Goal: Task Accomplishment & Management: Complete application form

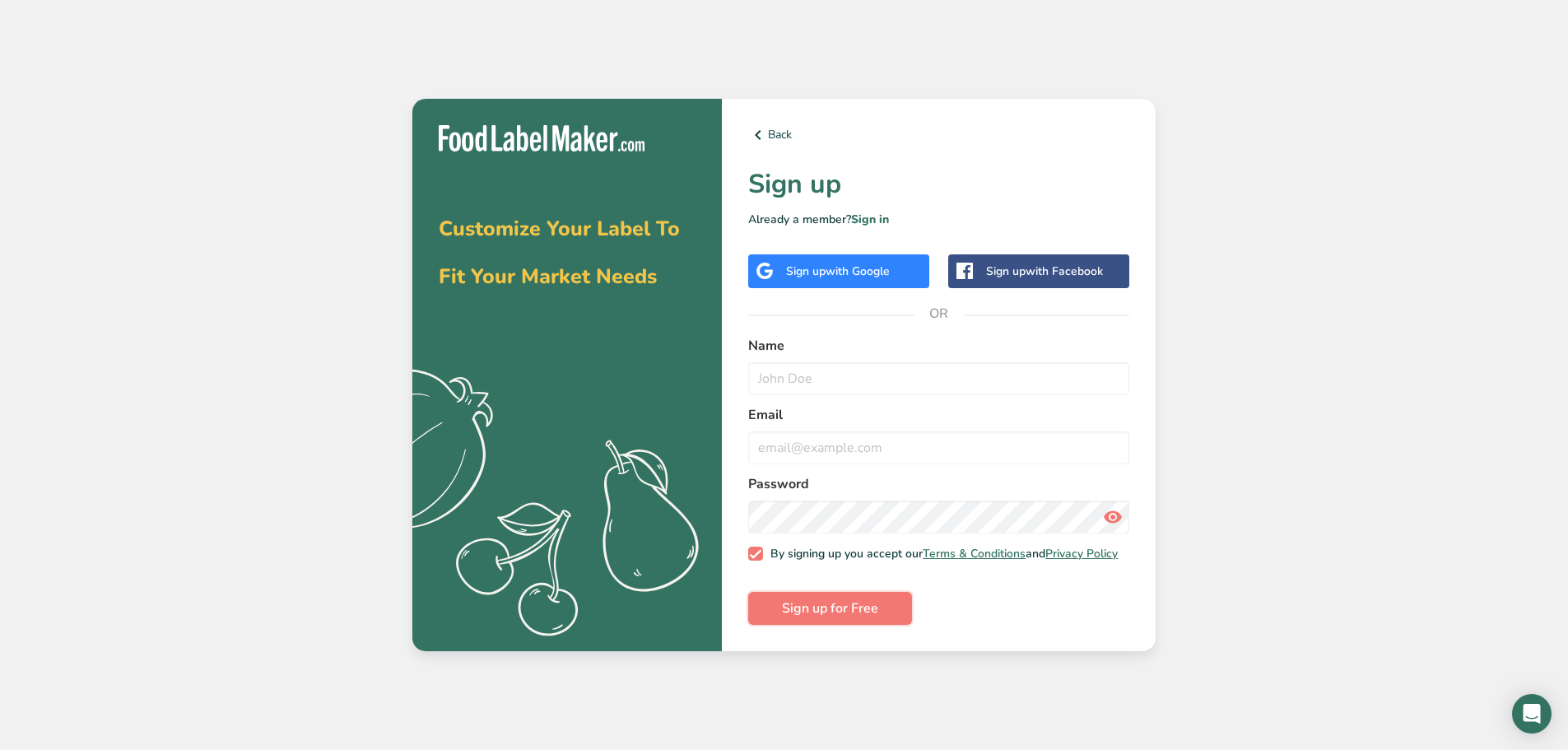
click at [891, 615] on button "Sign up for Free" at bounding box center [831, 608] width 164 height 33
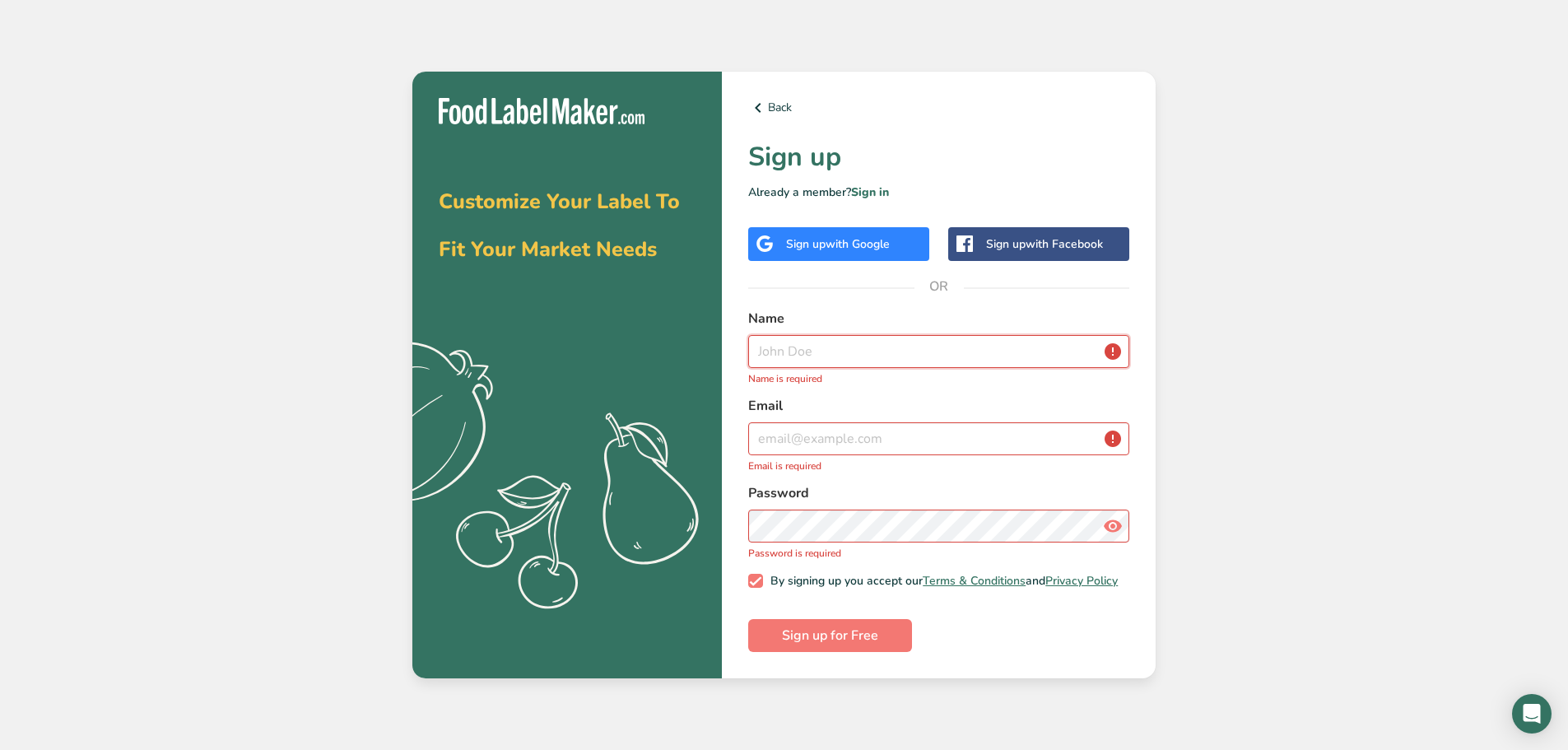
click at [814, 338] on input "text" at bounding box center [939, 351] width 381 height 33
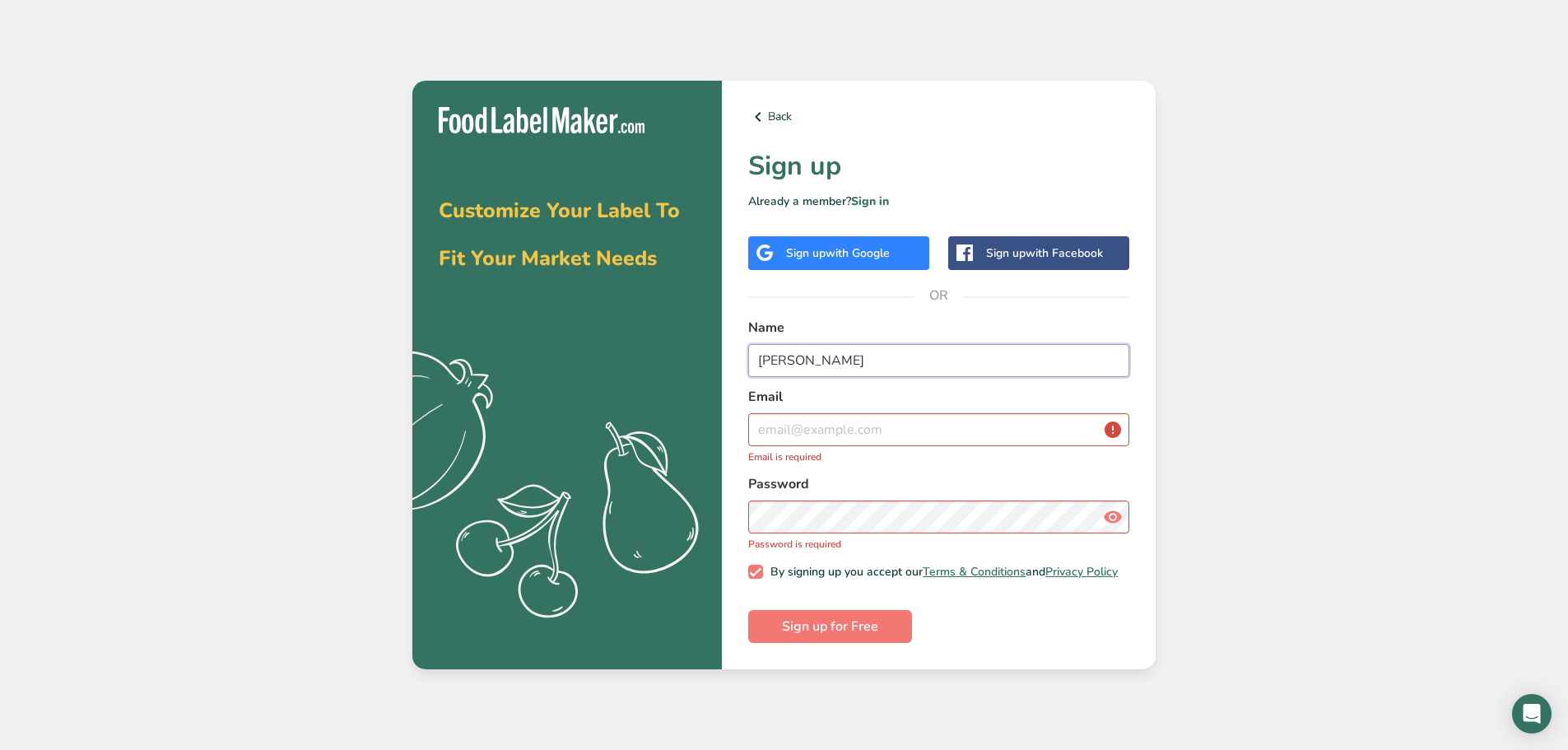
type input "Claire"
click at [806, 416] on input "email" at bounding box center [939, 430] width 381 height 33
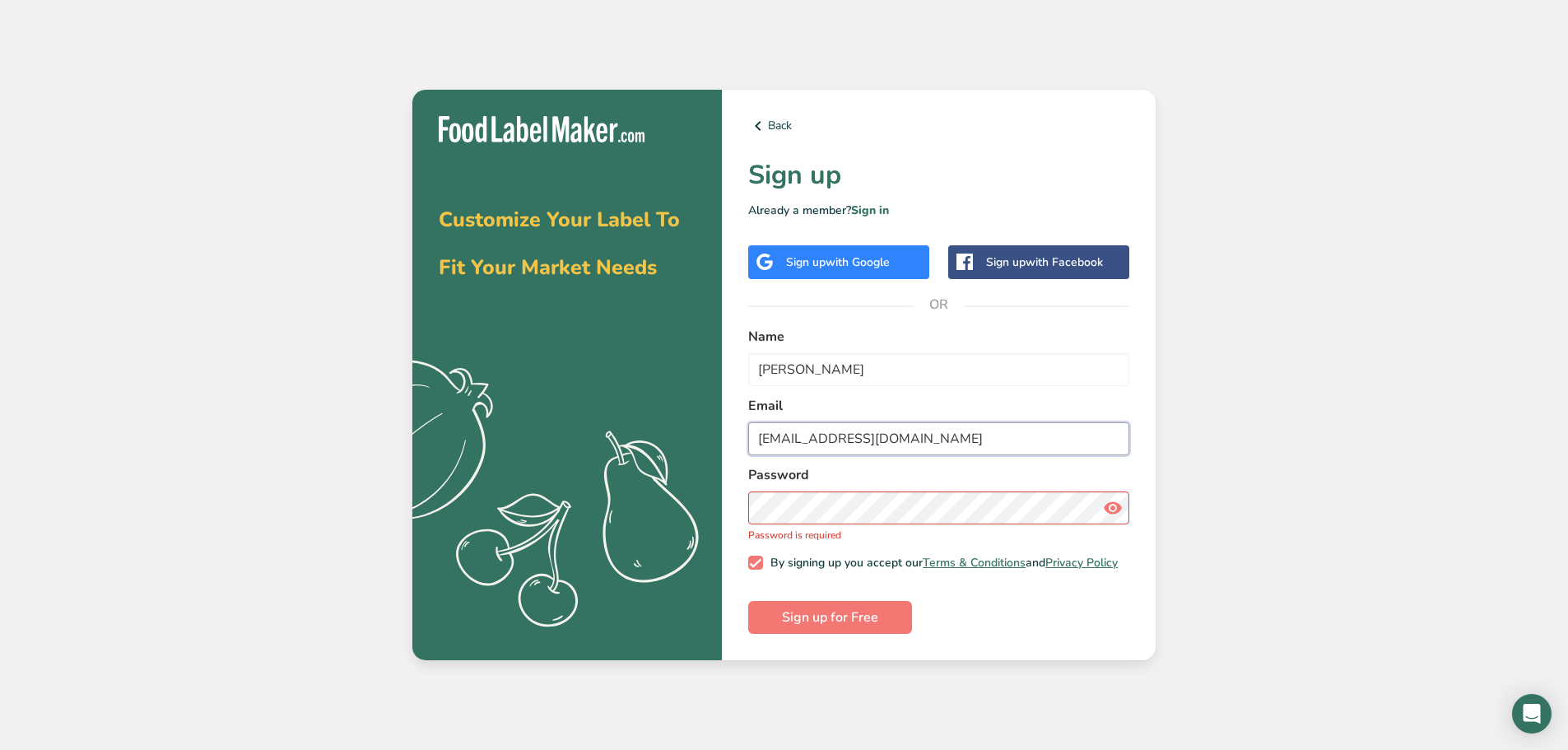
type input "carendse@cerule.com"
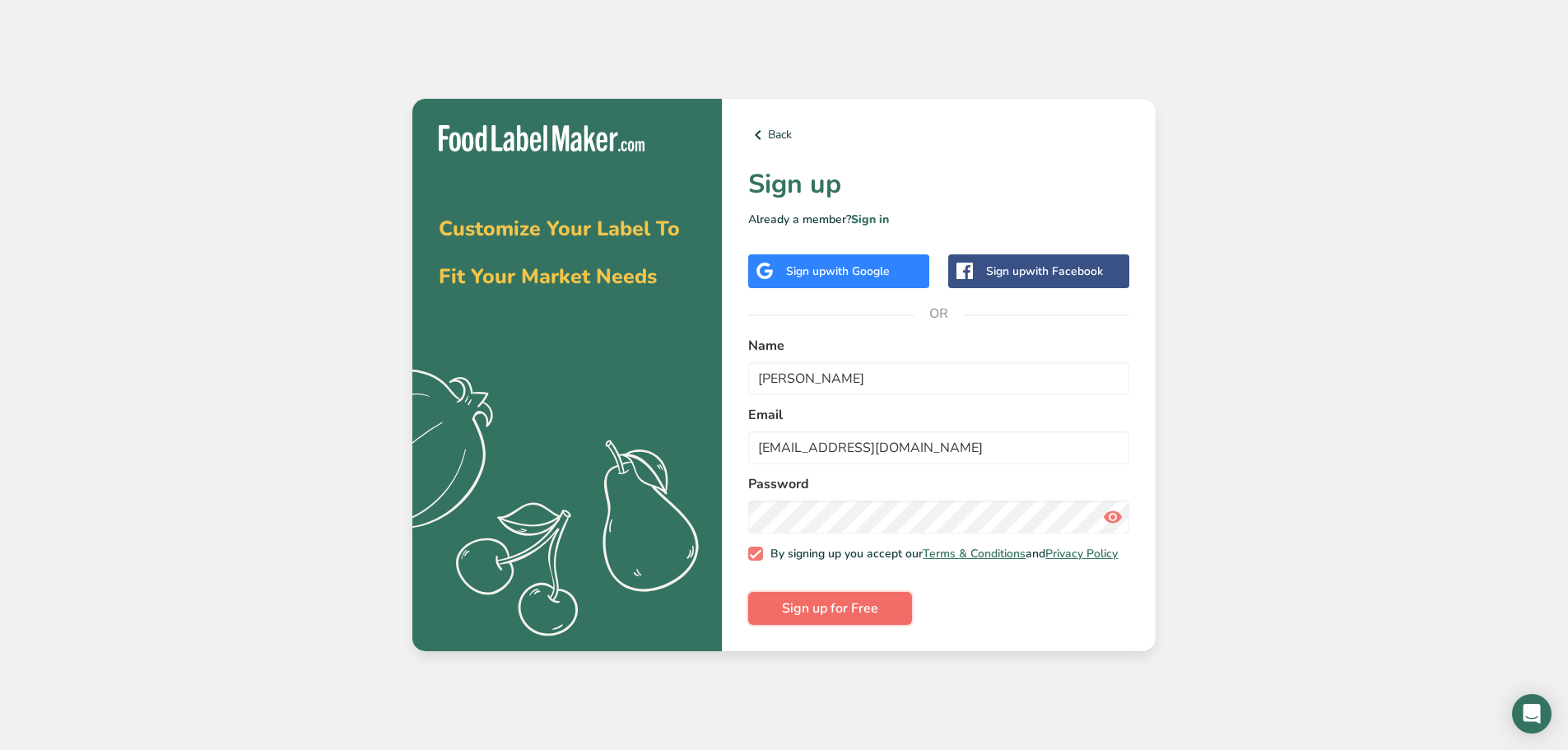
click at [843, 606] on span "Sign up for Free" at bounding box center [830, 608] width 96 height 20
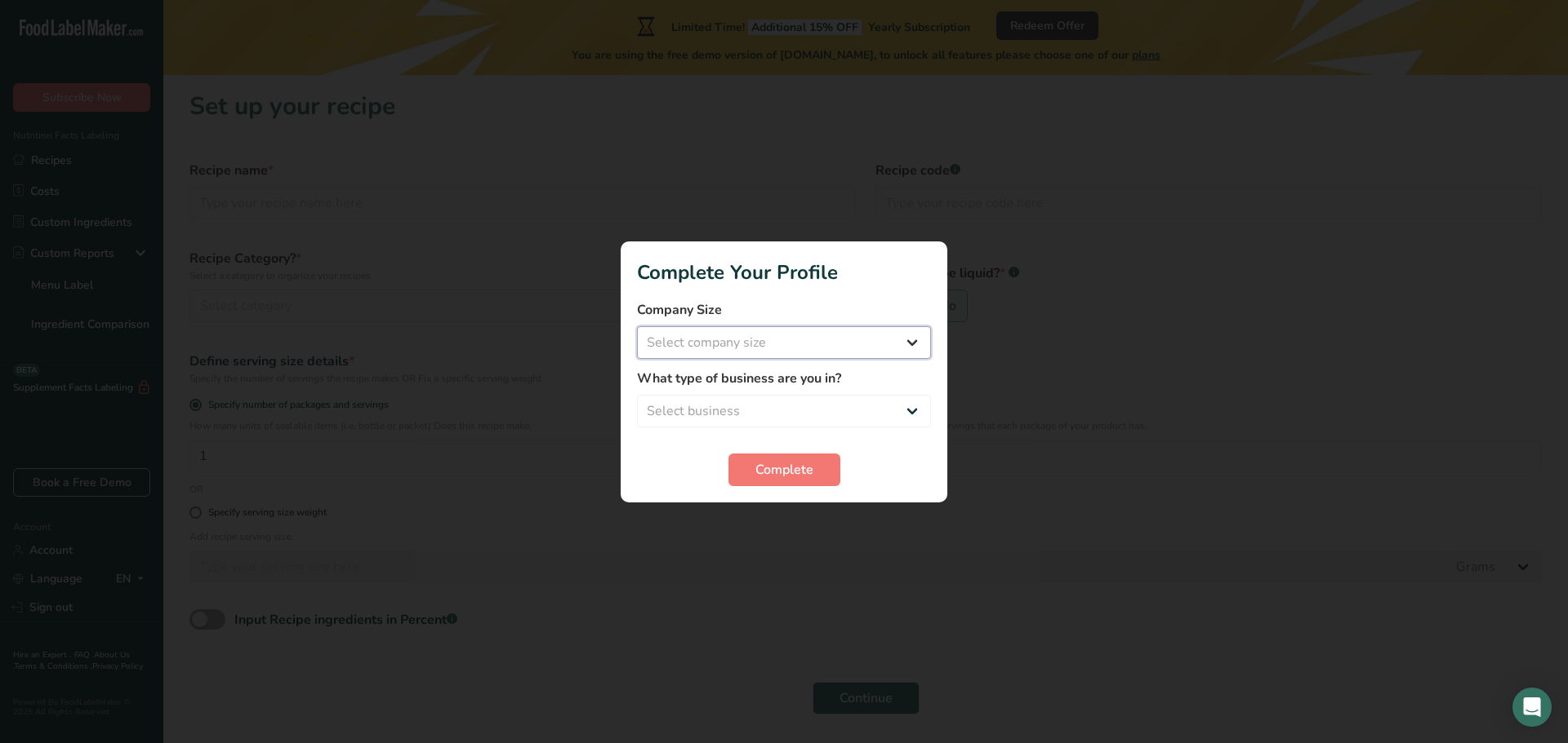
click at [694, 348] on select "Select company size Fewer than 10 Employees 10 to 50 Employees 51 to 500 Employ…" at bounding box center [784, 342] width 294 height 32
select select "1"
click at [637, 327] on select "Select company size Fewer than 10 Employees 10 to 50 Employees 51 to 500 Employ…" at bounding box center [784, 342] width 294 height 32
click at [707, 416] on select "Select business Packaged Food Manufacturer Restaurant & Cafe Bakery Meal Plans …" at bounding box center [784, 411] width 294 height 32
select select "1"
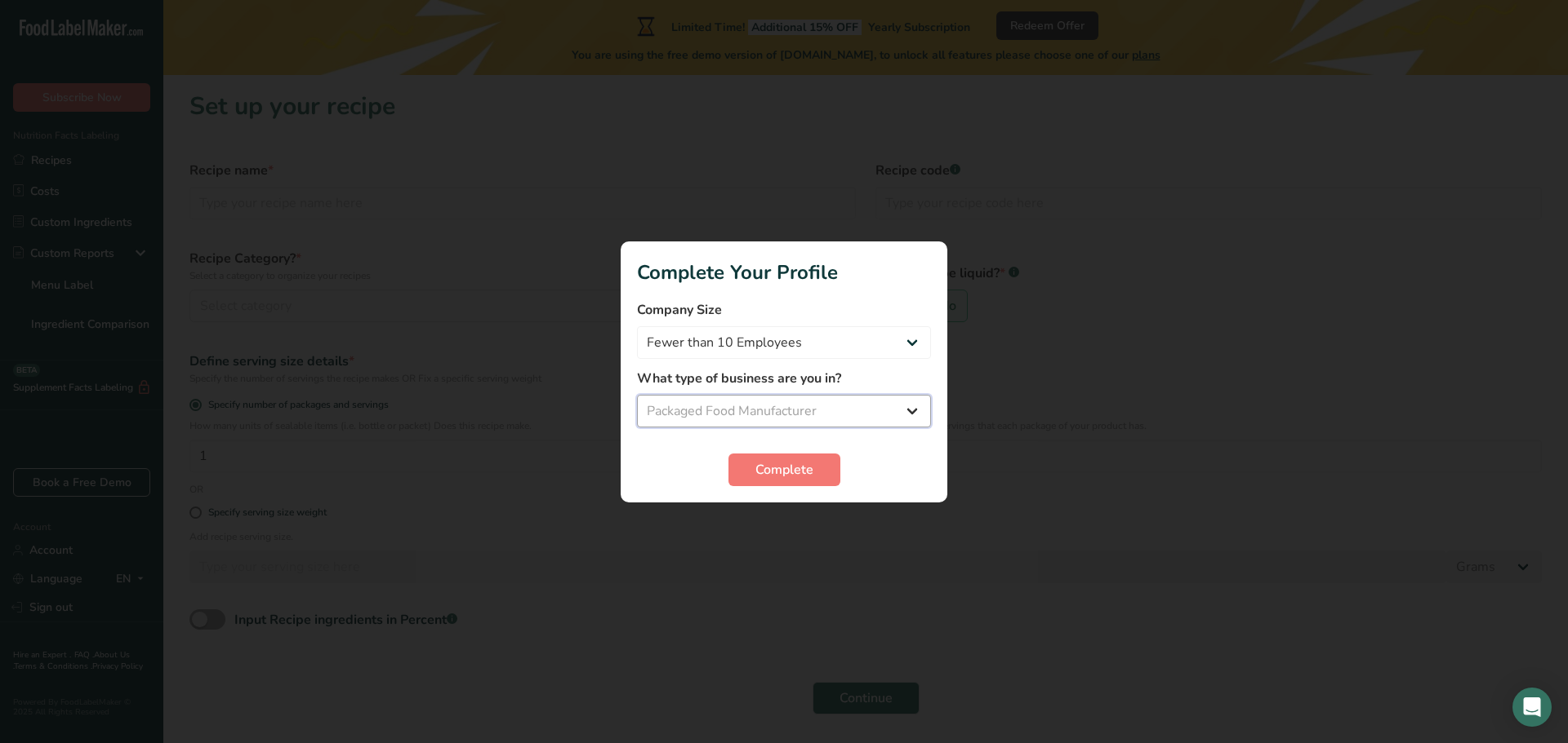
click at [637, 395] on select "Select business Packaged Food Manufacturer Restaurant & Cafe Bakery Meal Plans …" at bounding box center [784, 411] width 294 height 32
click at [768, 474] on span "Complete" at bounding box center [784, 470] width 58 height 19
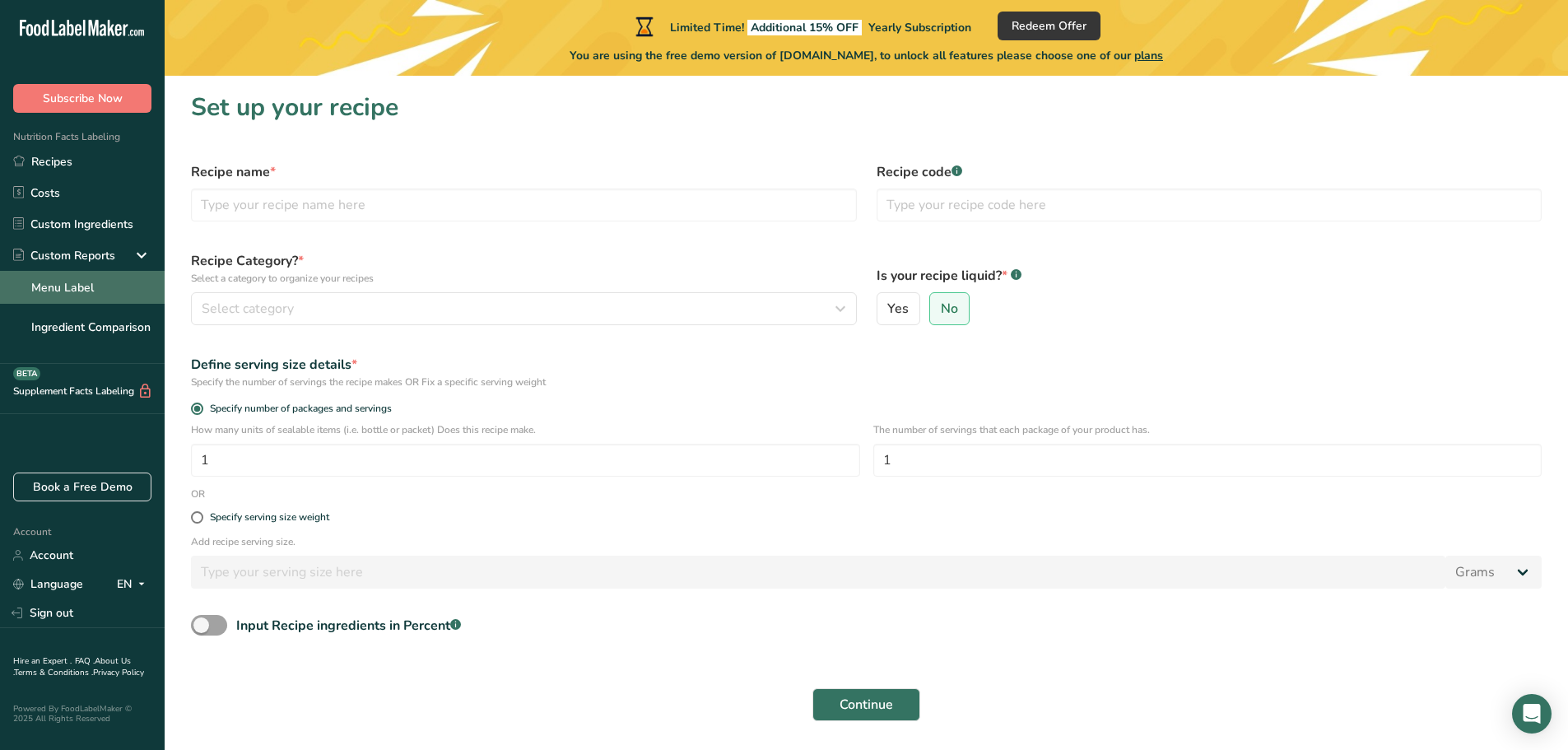
click at [67, 293] on link "Menu Label" at bounding box center [82, 287] width 165 height 33
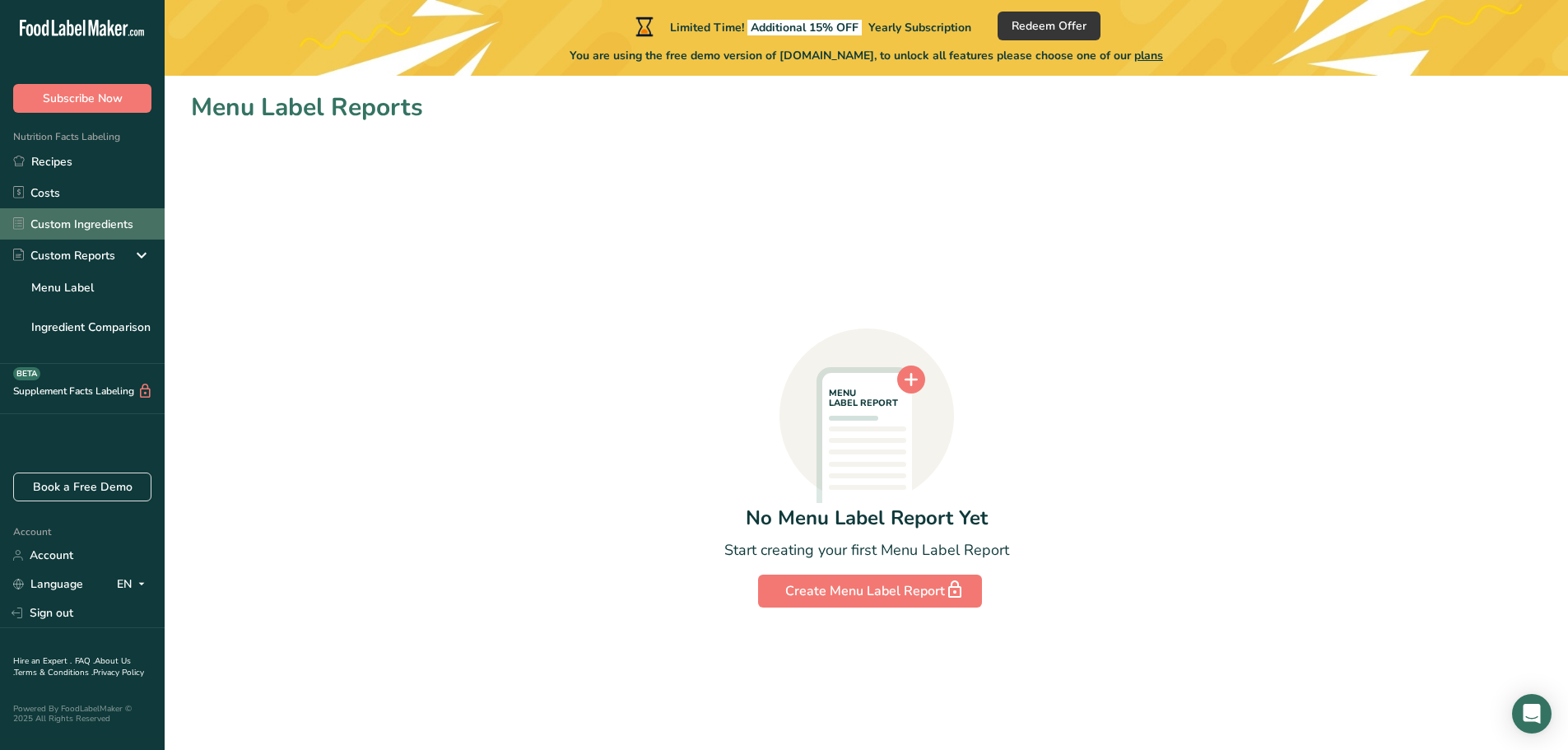
click at [115, 222] on link "Custom Ingredients" at bounding box center [82, 225] width 165 height 32
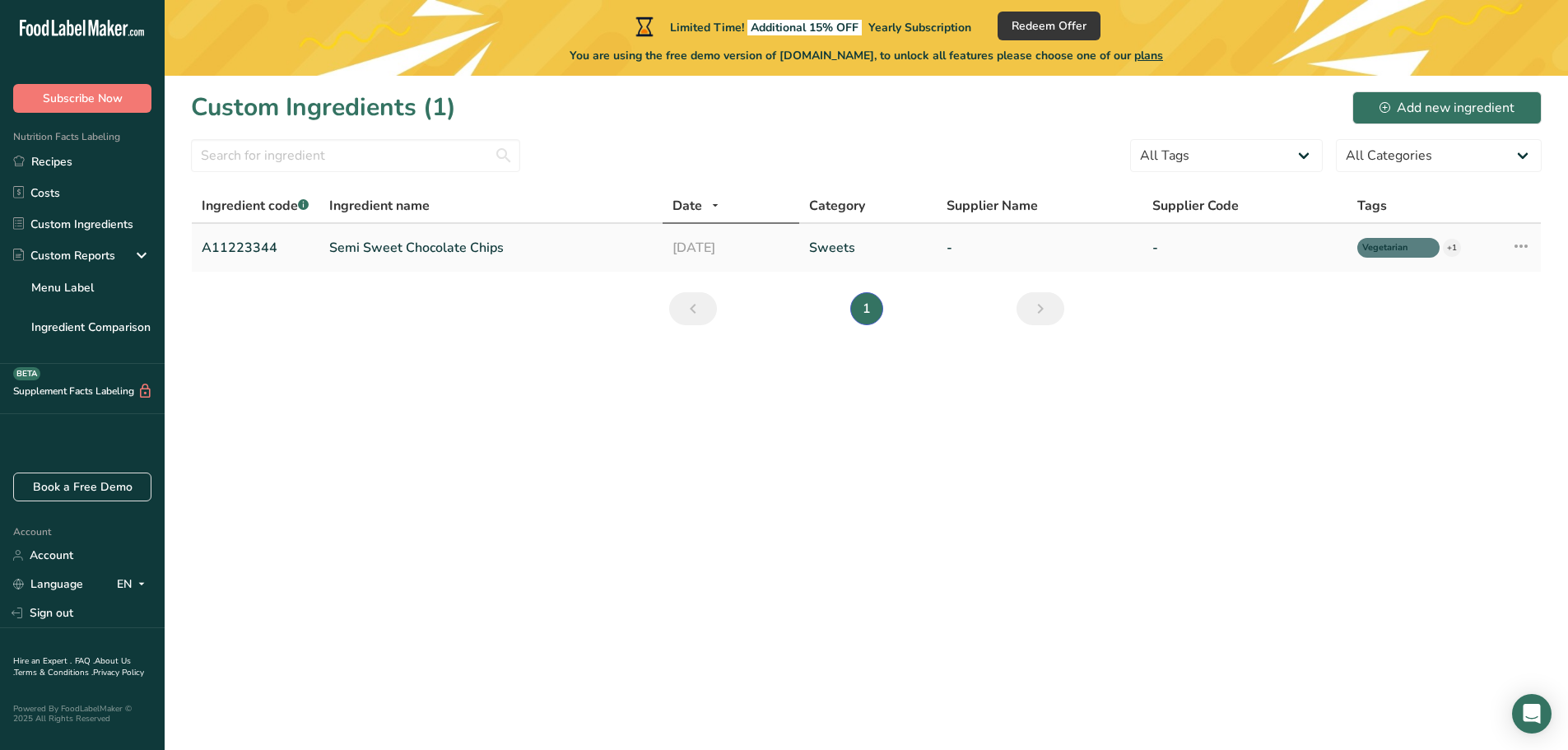
click at [377, 252] on link "Semi Sweet Chocolate Chips" at bounding box center [491, 248] width 323 height 20
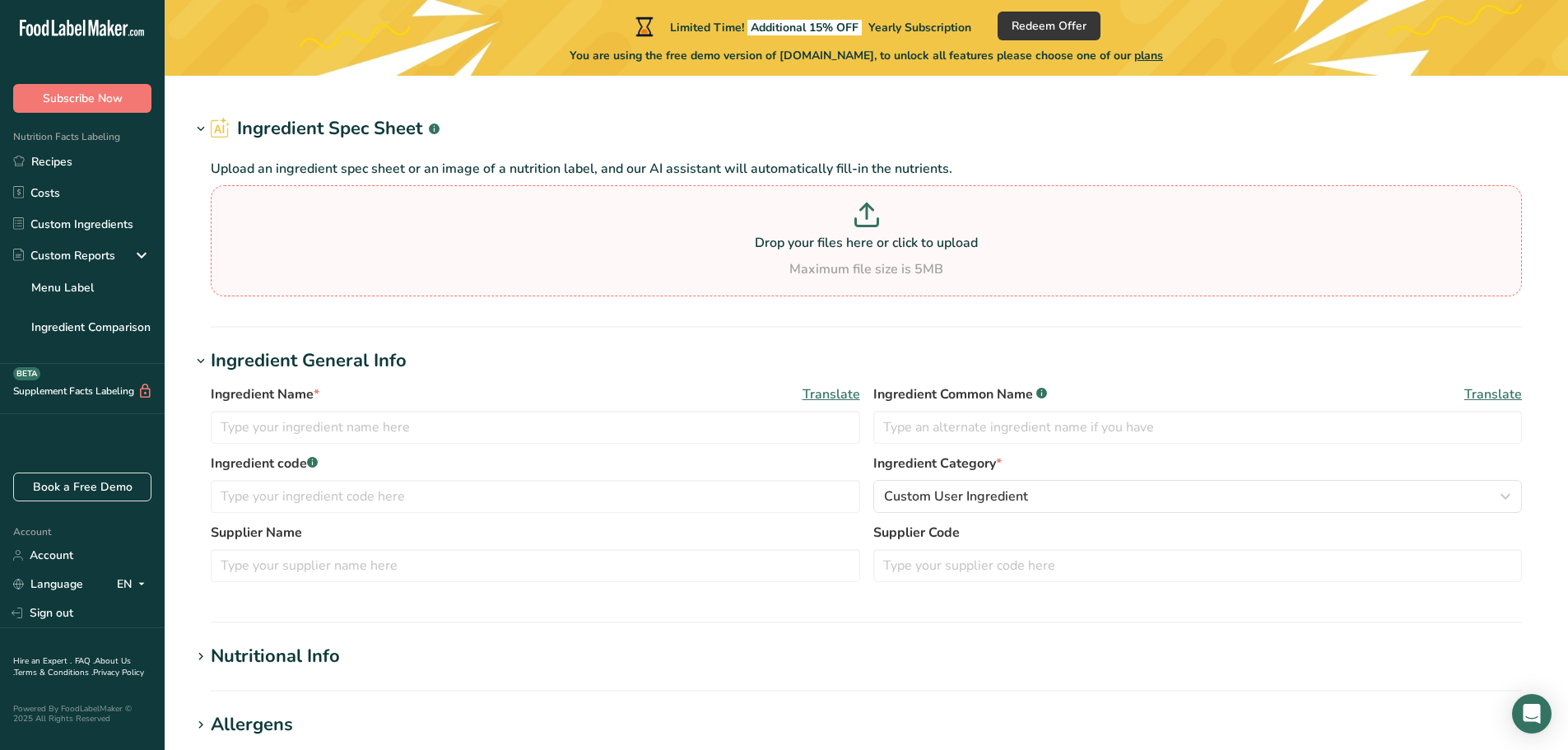
type input "Semi Sweet Chocolate Chips"
type input "Choco Chips"
type input "A11223344"
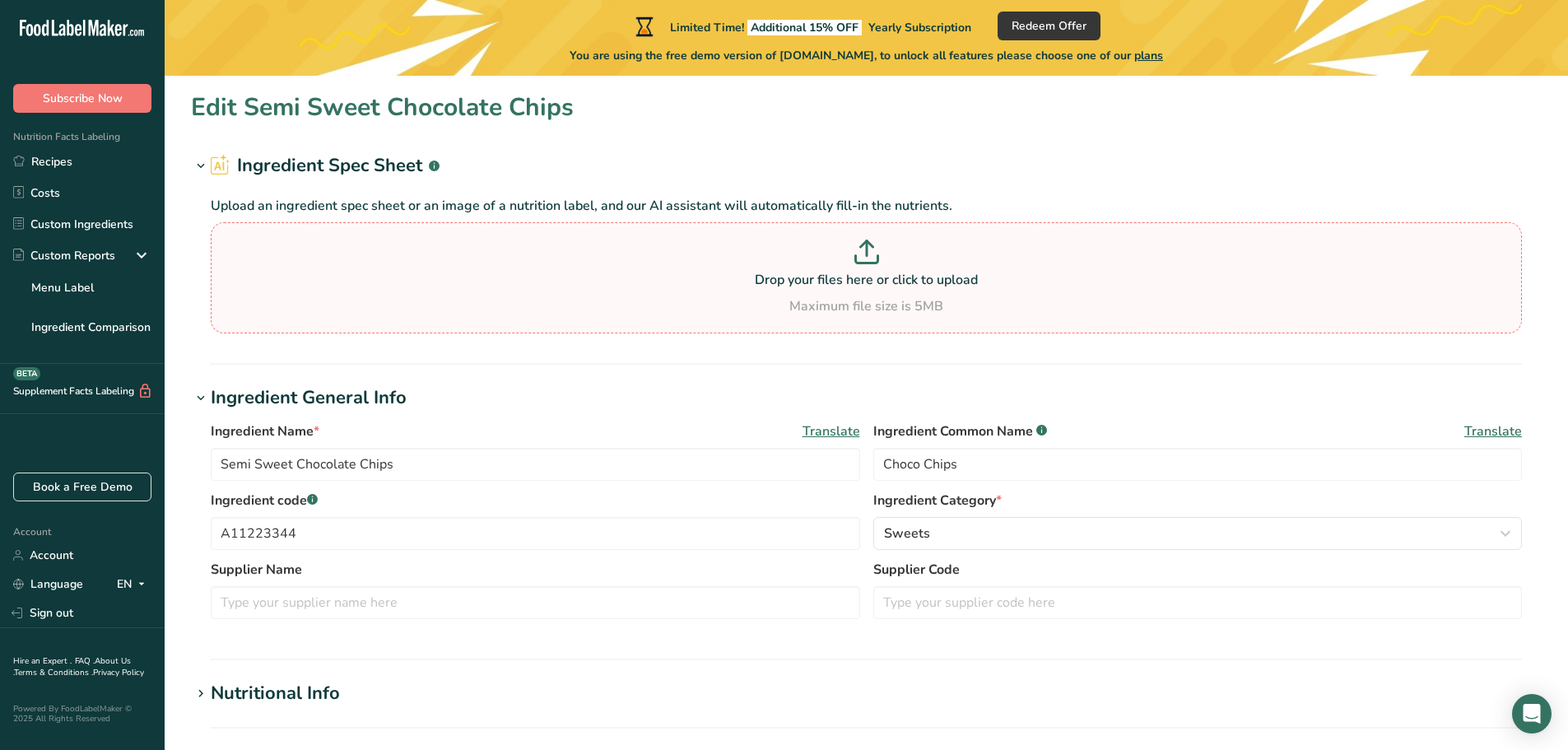
type input "200"
type KJ "836.8"
type Fat "20"
type Fat "4"
type Fat "3"
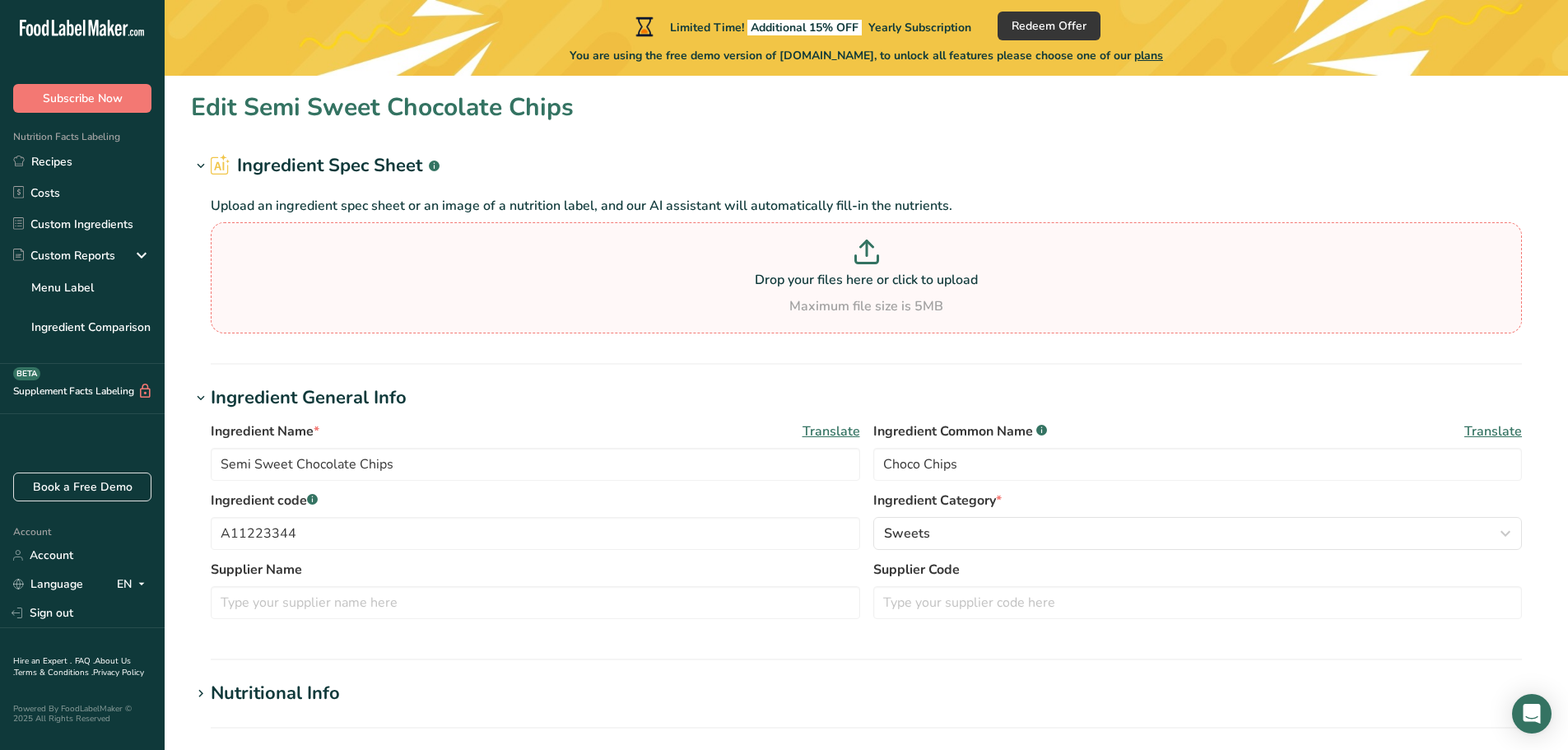
type input "12"
type input "0"
type Carbohydrates "20"
type Fiber "13"
type Sugars "35"
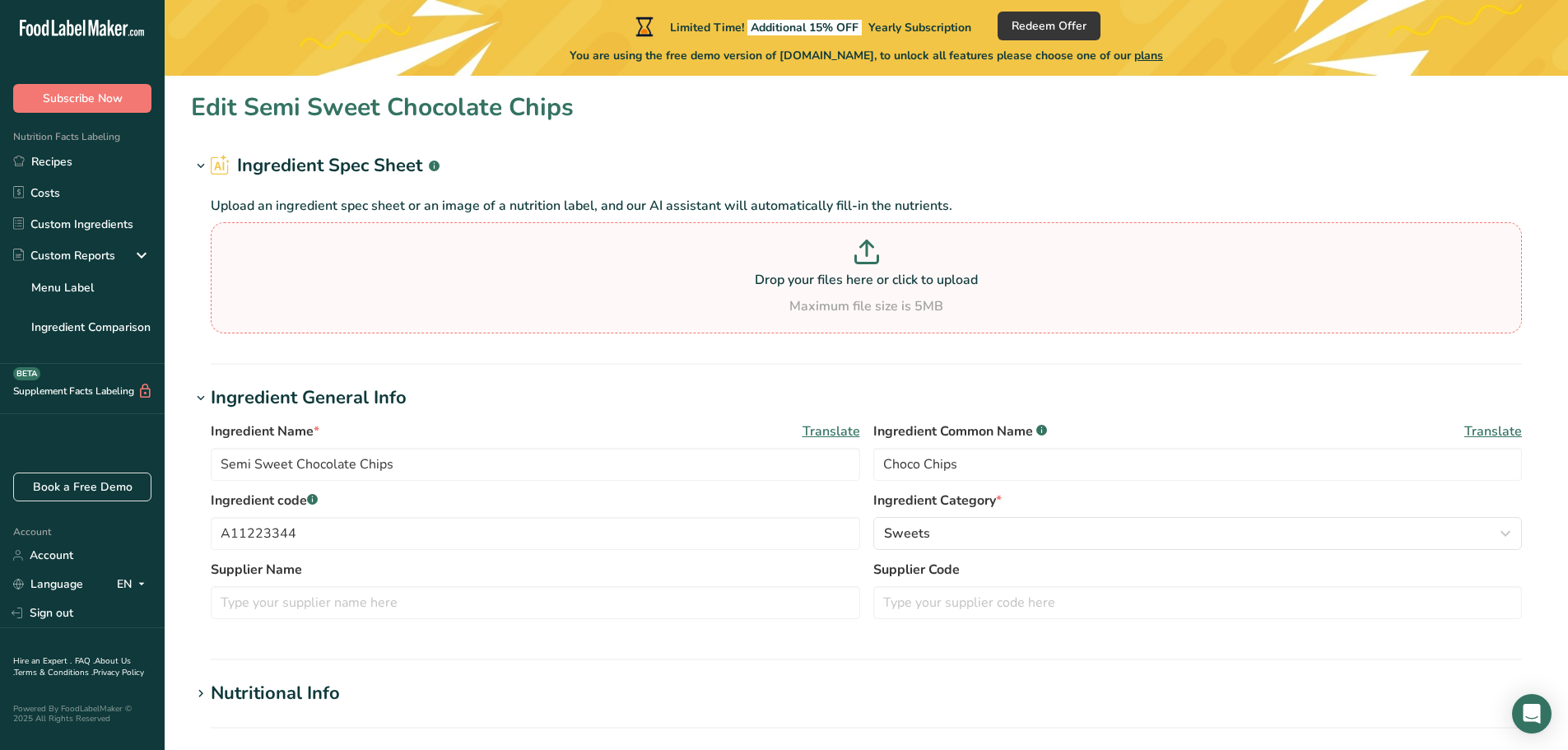
type Sugars "0"
type input "12"
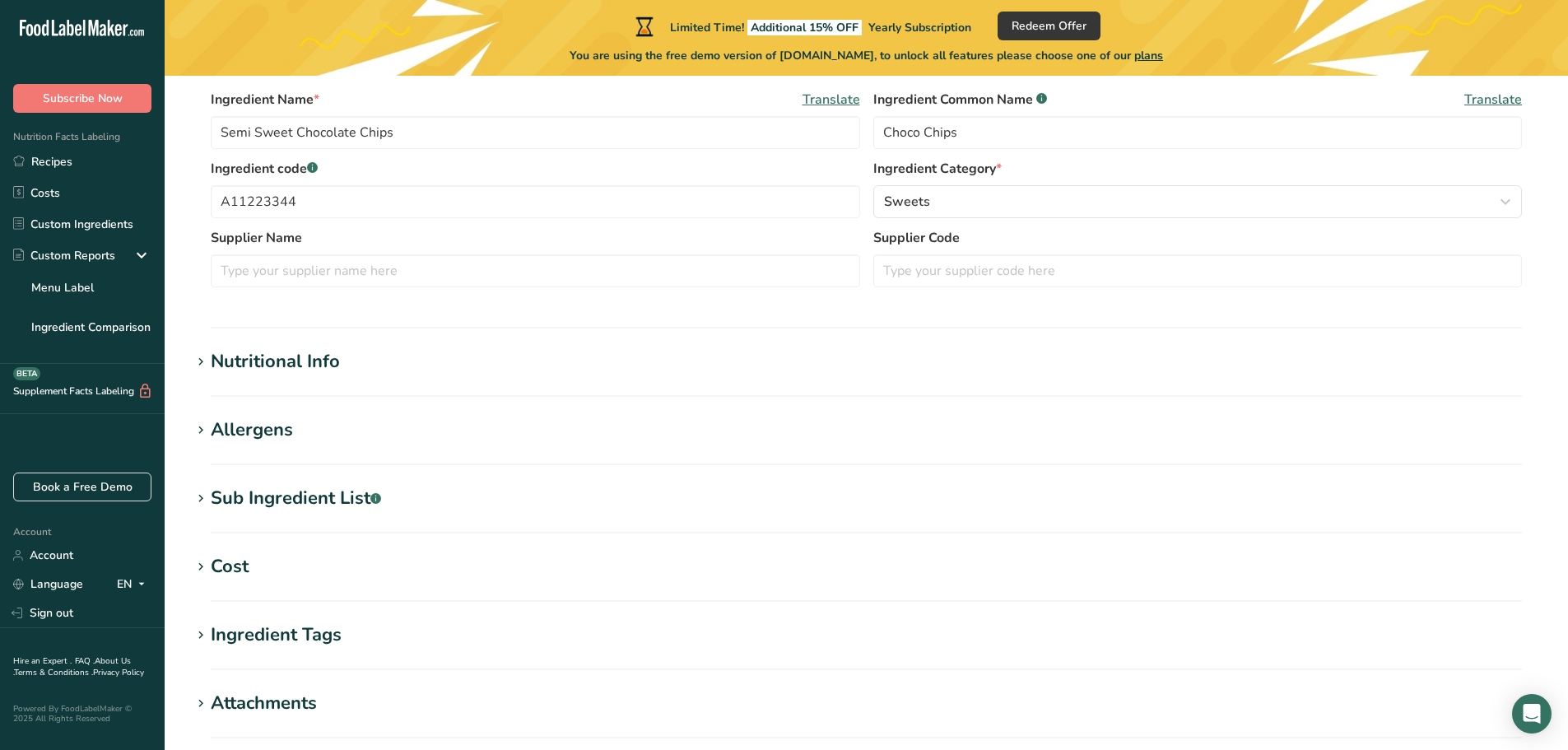
scroll to position [412, 0]
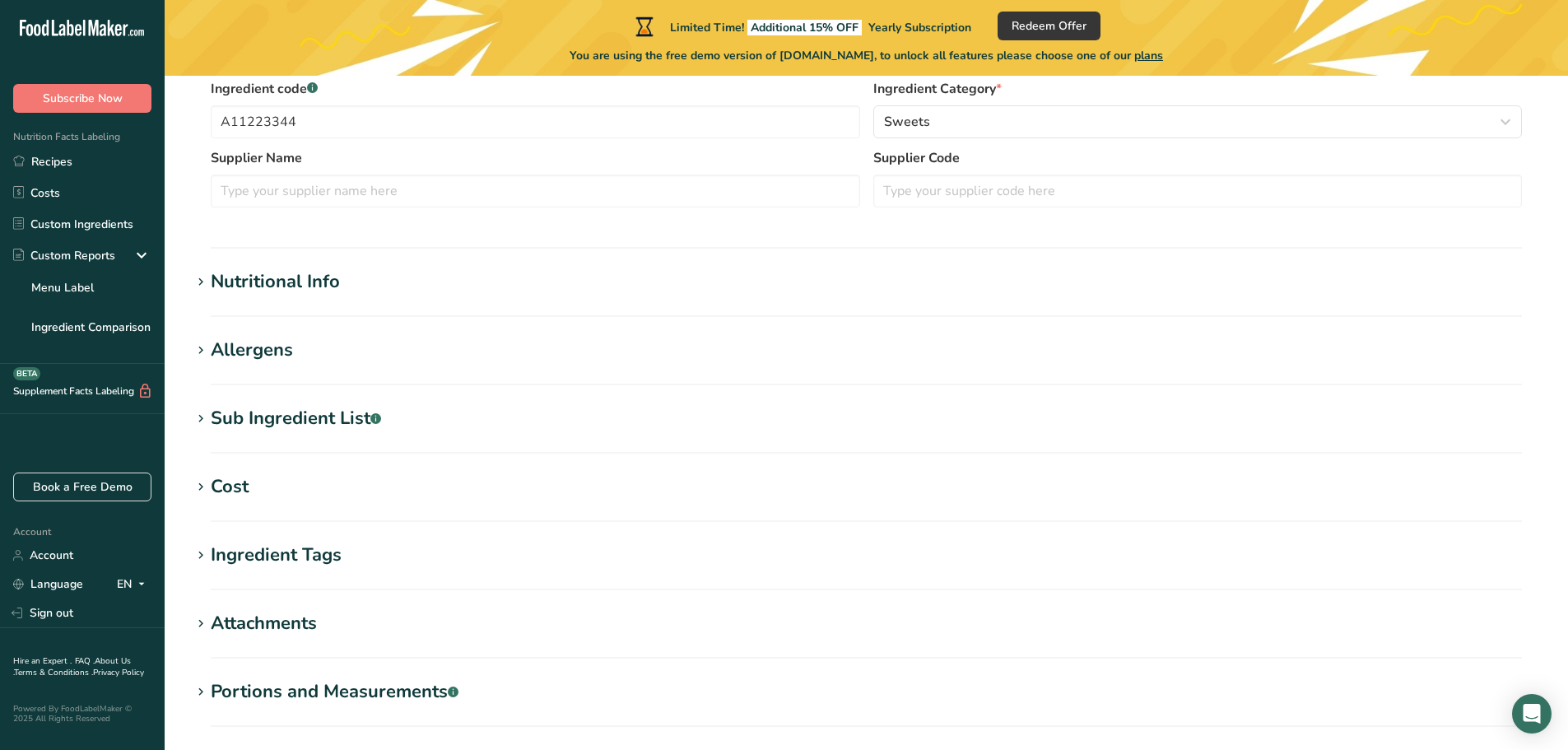
click at [260, 285] on div "Nutritional Info" at bounding box center [275, 281] width 129 height 27
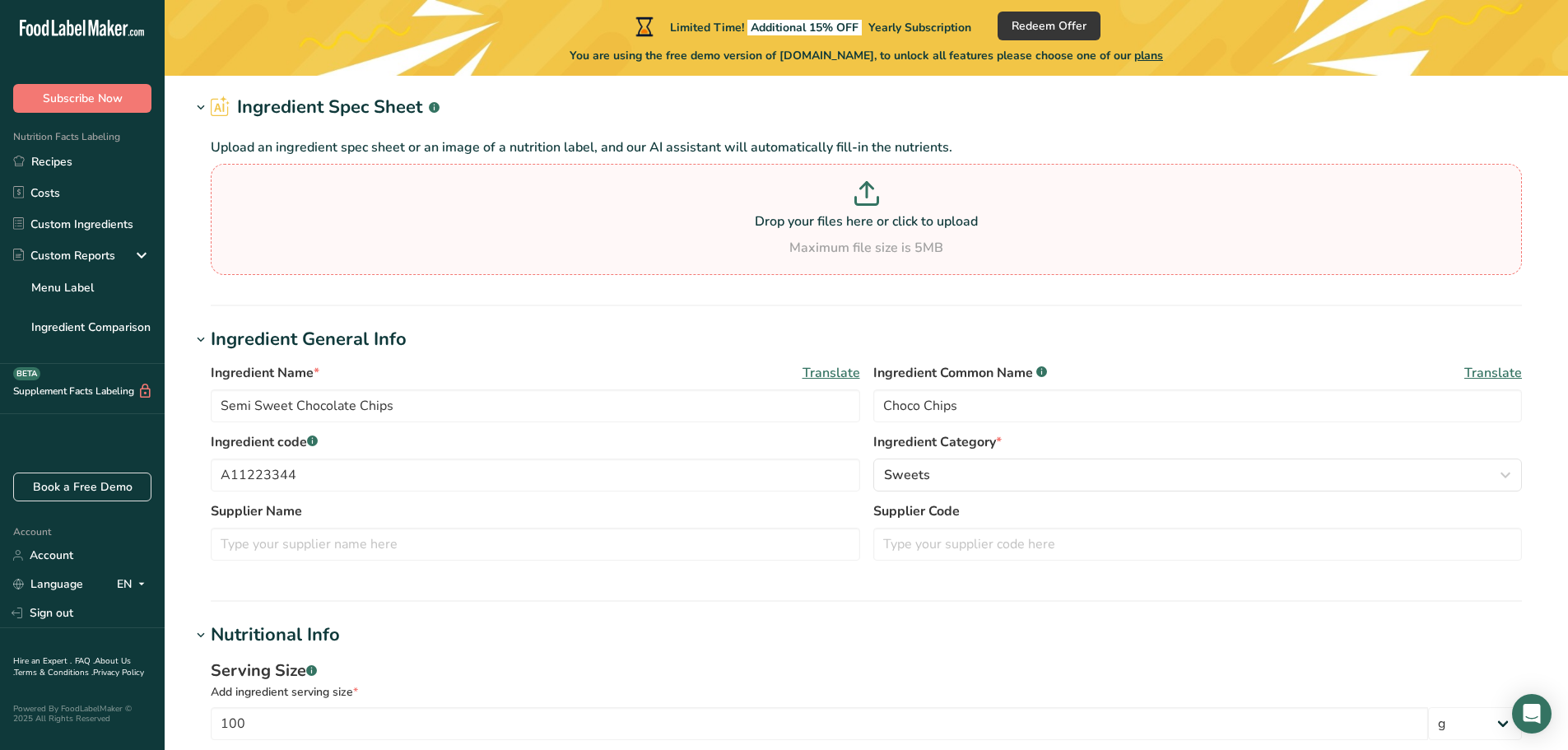
scroll to position [0, 0]
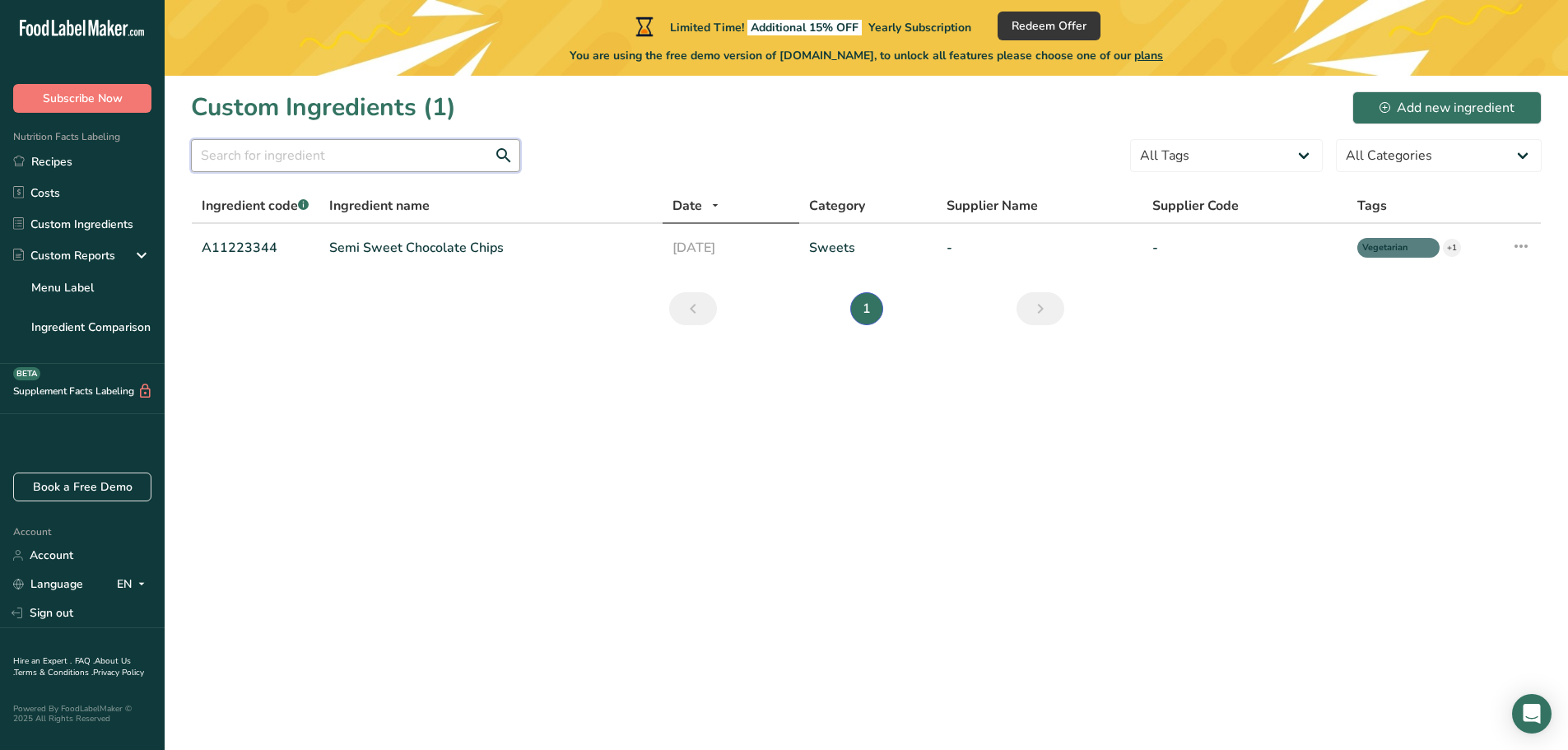
click at [334, 164] on input "text" at bounding box center [356, 155] width 330 height 33
click at [281, 151] on input "text" at bounding box center [356, 155] width 330 height 33
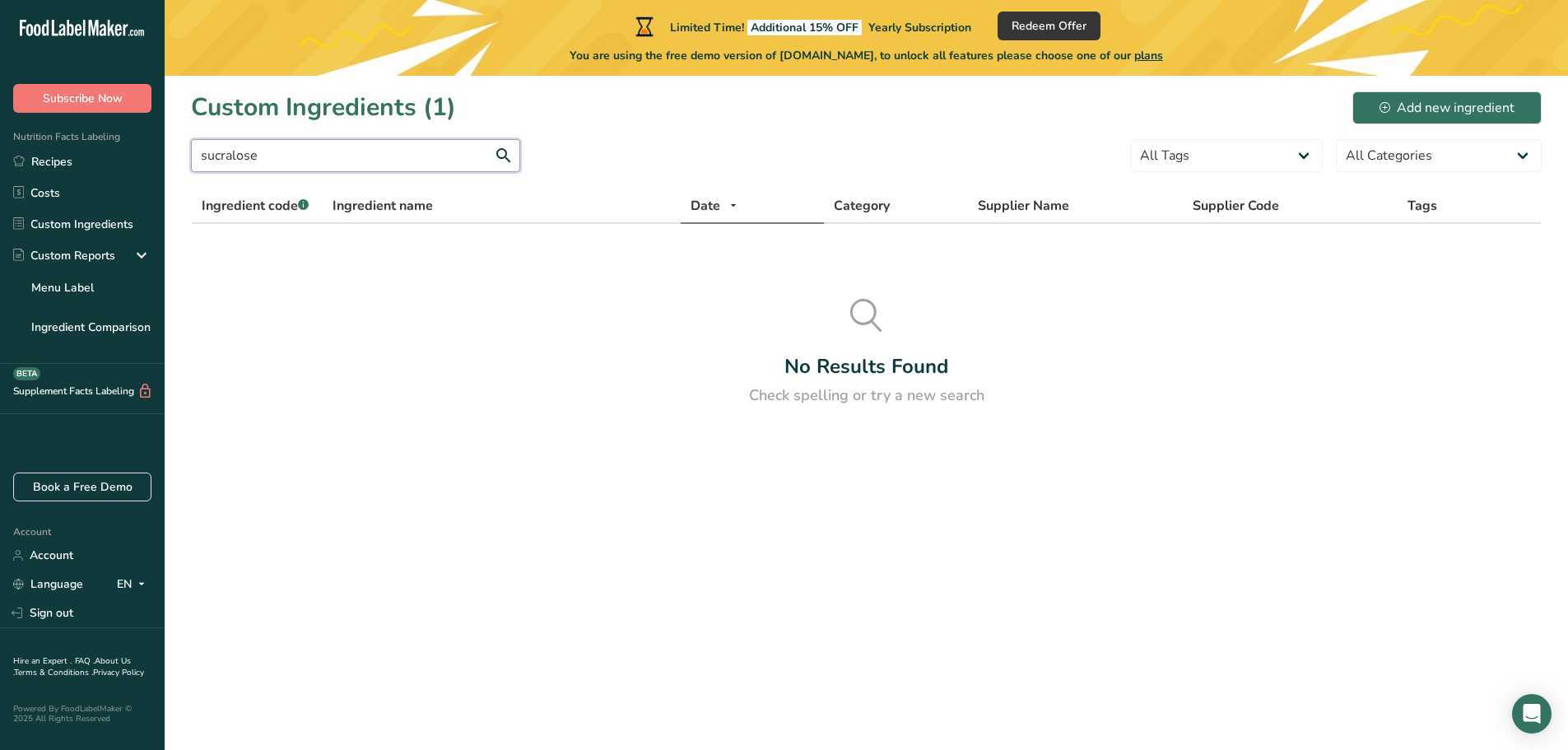
click at [506, 159] on input "sucralose" at bounding box center [356, 155] width 330 height 33
type input "sucralose"
click at [1426, 117] on div "Add new ingredient" at bounding box center [1447, 107] width 135 height 20
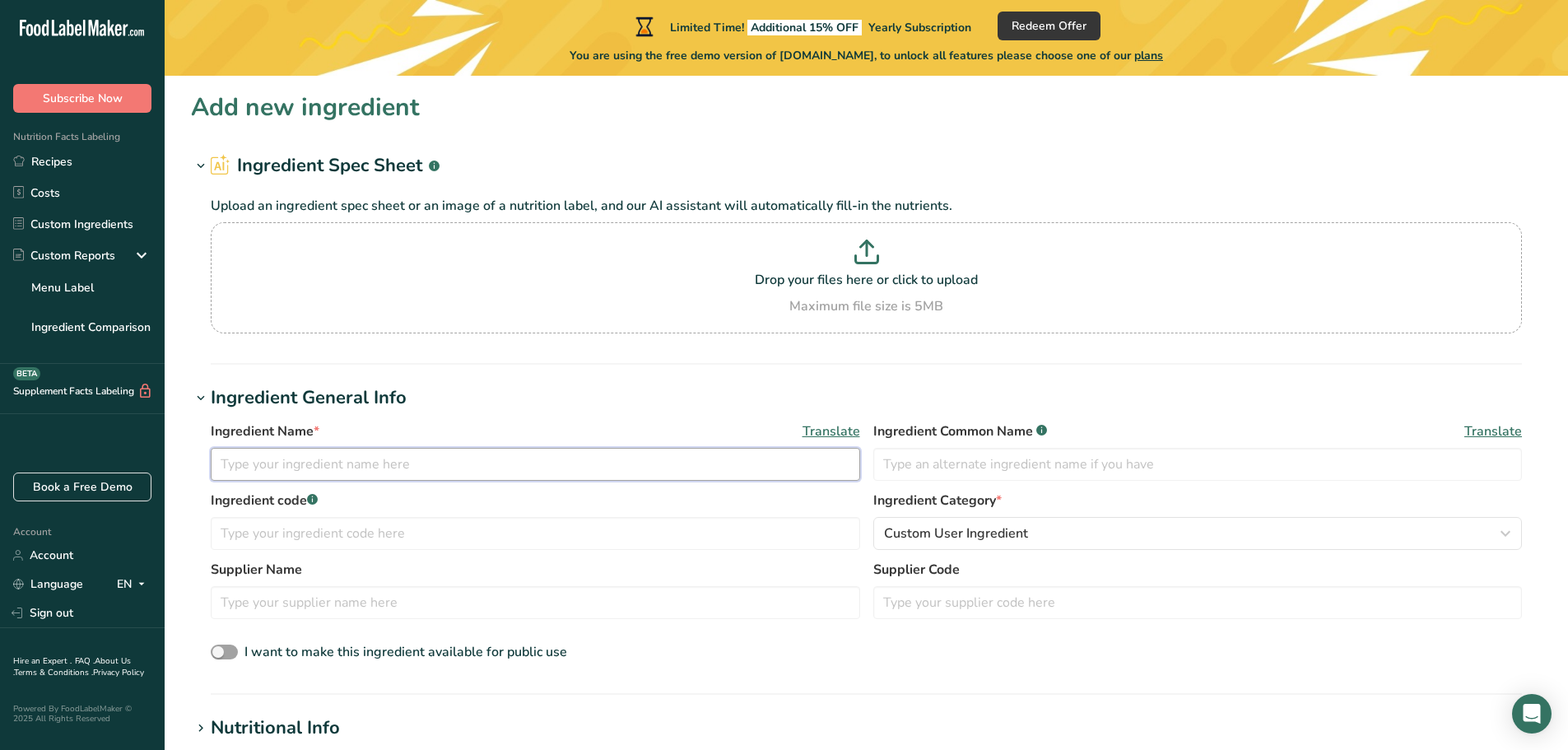
click at [356, 471] on input "text" at bounding box center [535, 464] width 650 height 33
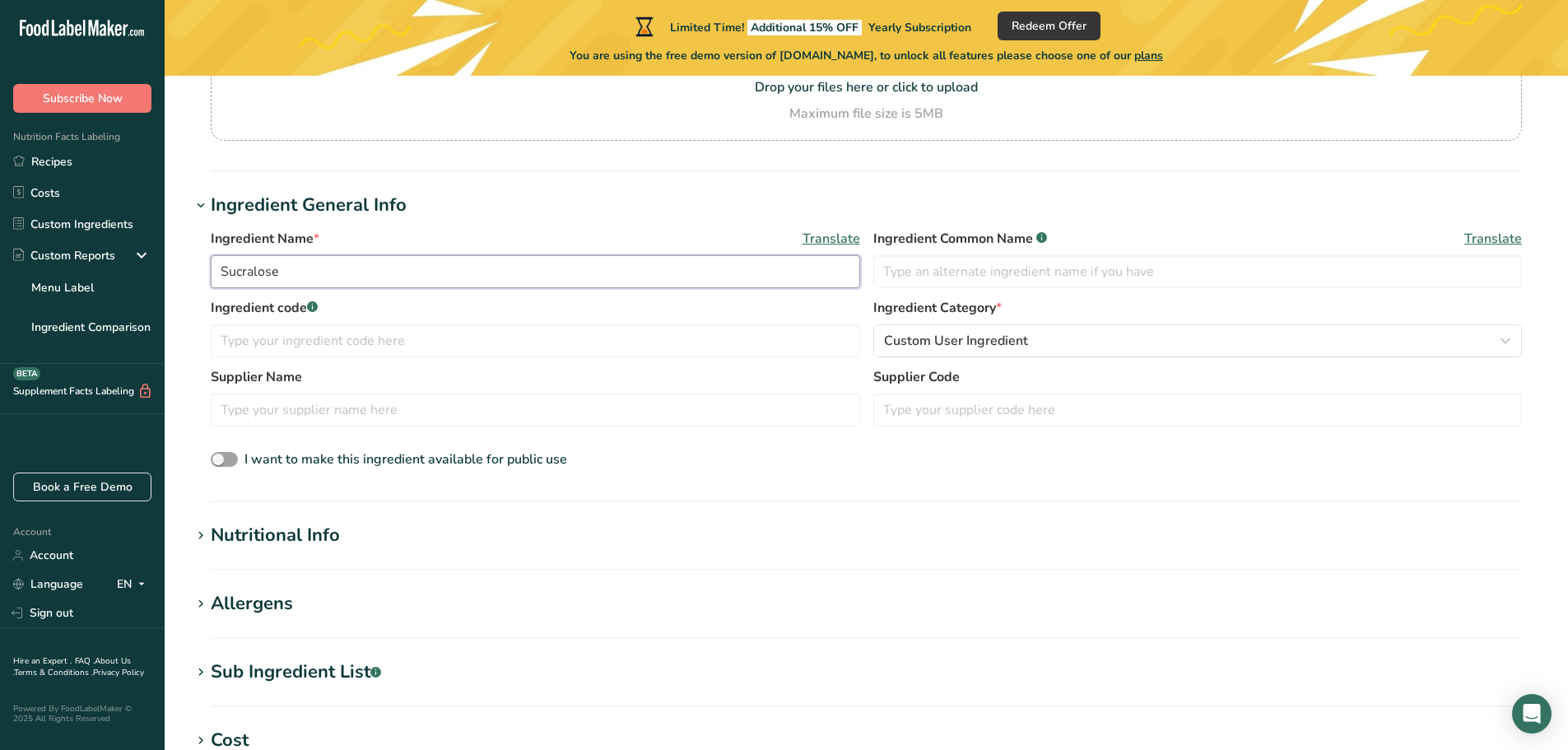
scroll to position [247, 0]
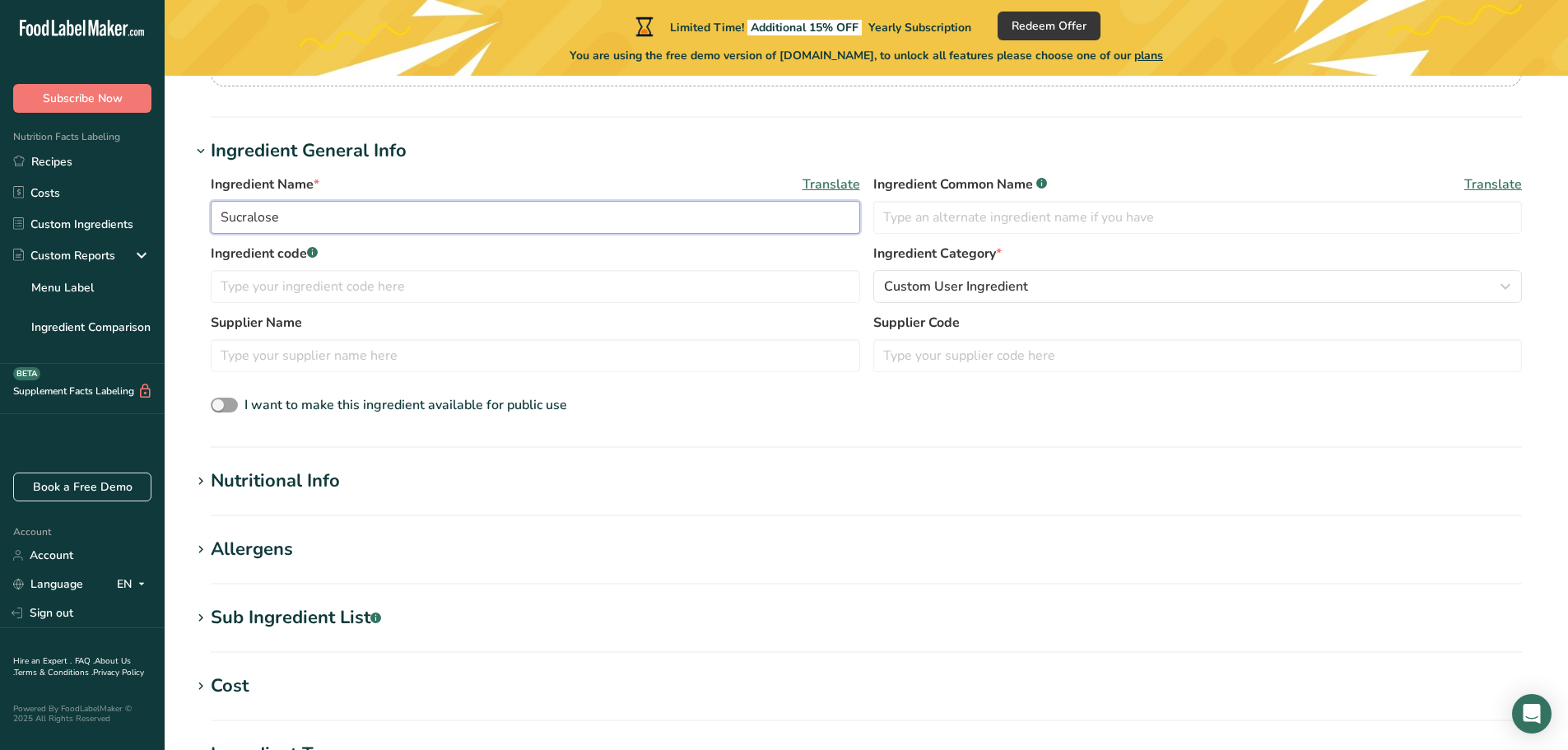
type input "Sucralose"
click at [800, 425] on div "Ingredient Name * Translate Sucralose Ingredient Common Name .a-a{fill:#347362;…" at bounding box center [866, 295] width 1351 height 262
click at [314, 508] on section "Nutritional Info Serving Size .a-a{fill:#347362;}.b-a{fill:#fff;} Add ingredien…" at bounding box center [866, 492] width 1351 height 48
click at [199, 481] on icon at bounding box center [201, 482] width 15 height 23
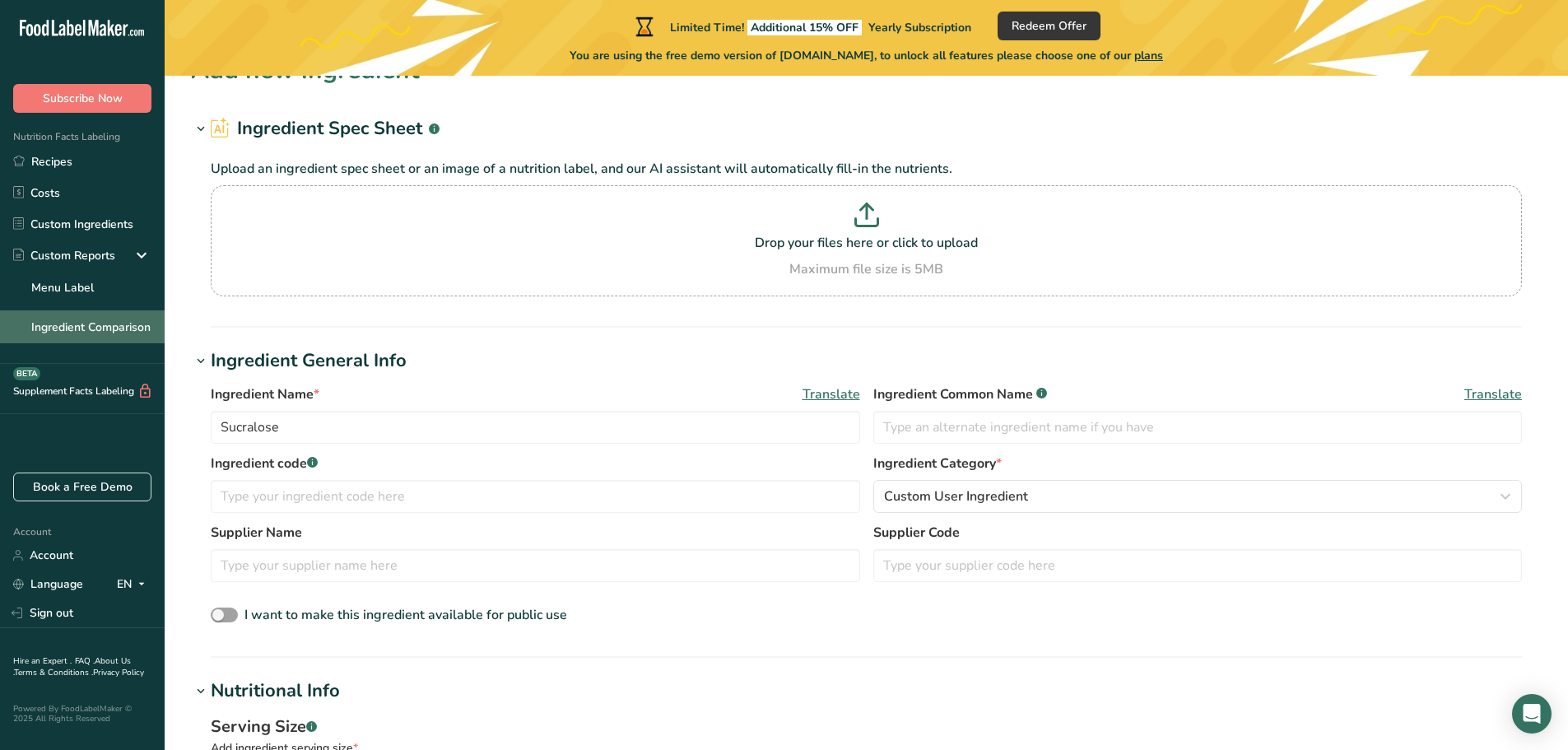
scroll to position [0, 0]
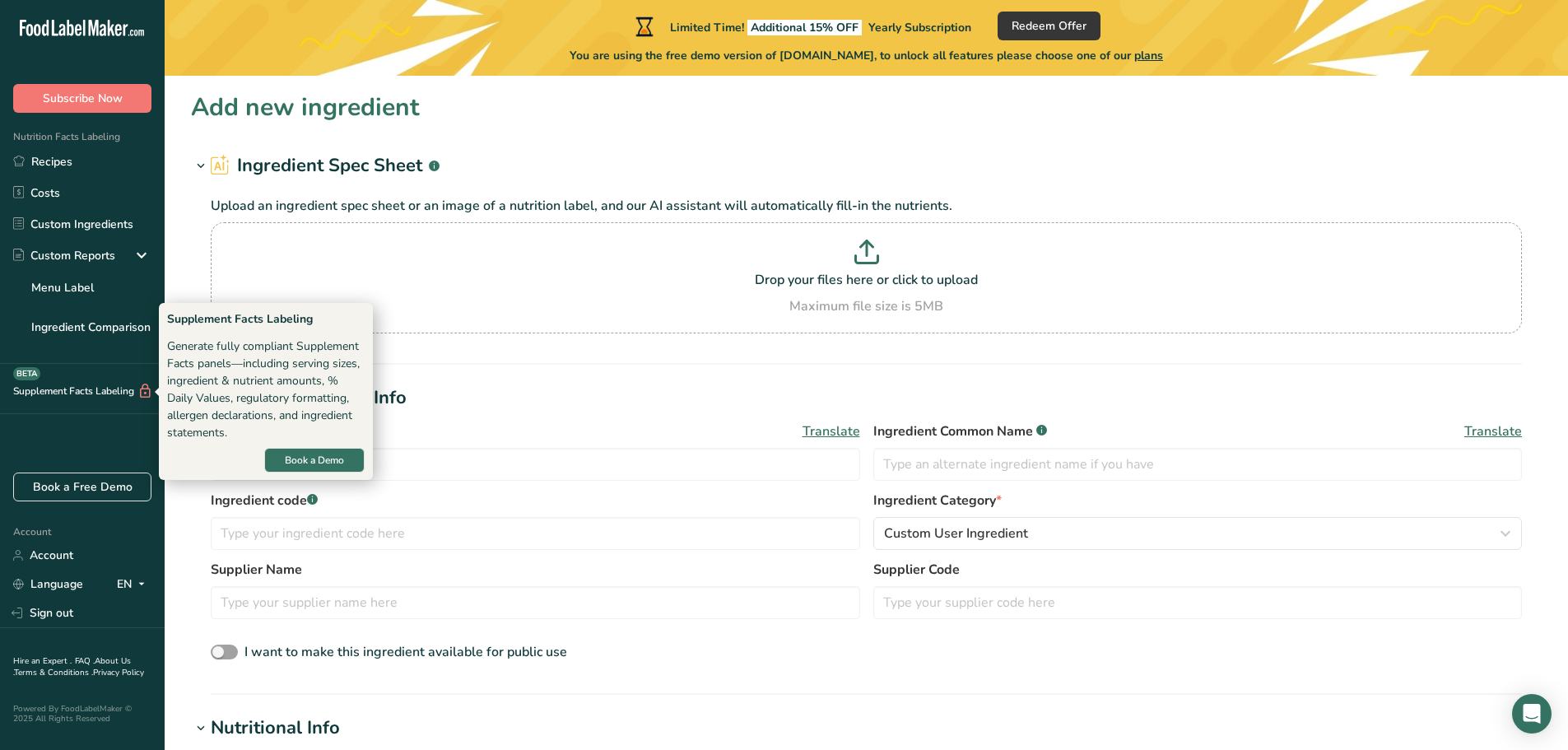
click at [70, 392] on div "Supplement Facts Labeling BETA" at bounding box center [76, 391] width 153 height 18
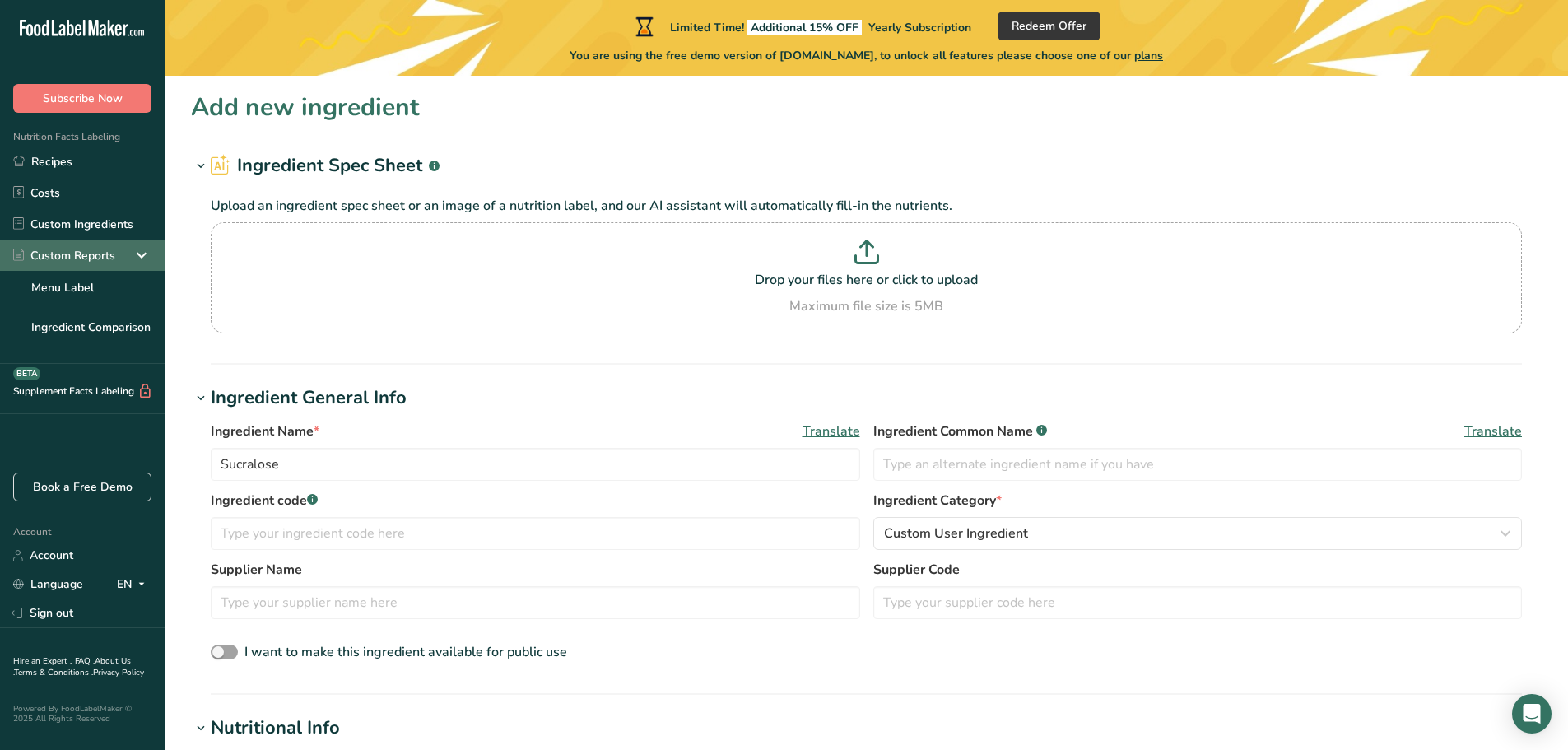
click at [128, 251] on div "Custom Reports" at bounding box center [82, 255] width 165 height 32
click at [129, 251] on div "Custom Reports" at bounding box center [82, 255] width 165 height 32
